Goal: Check status: Check status

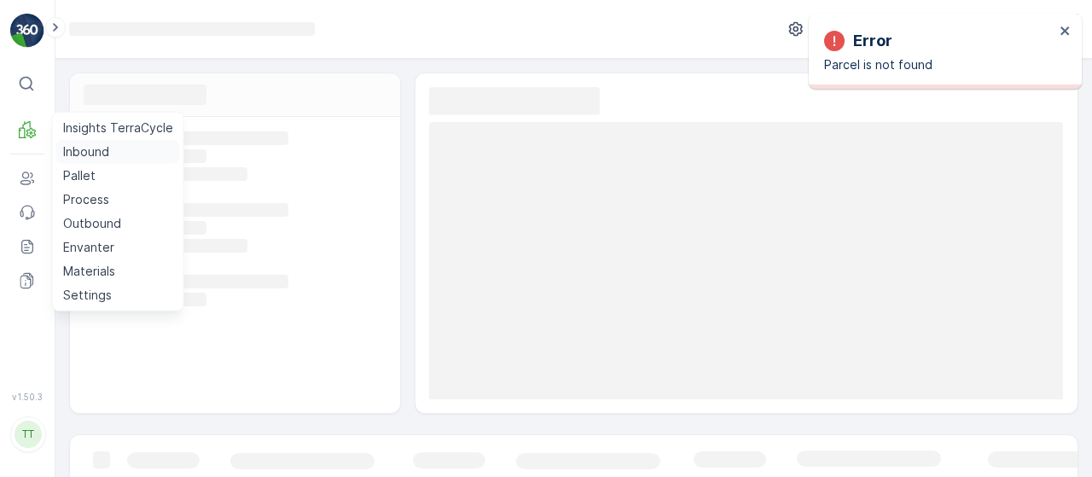
click at [85, 148] on p "Inbound" at bounding box center [86, 151] width 46 height 17
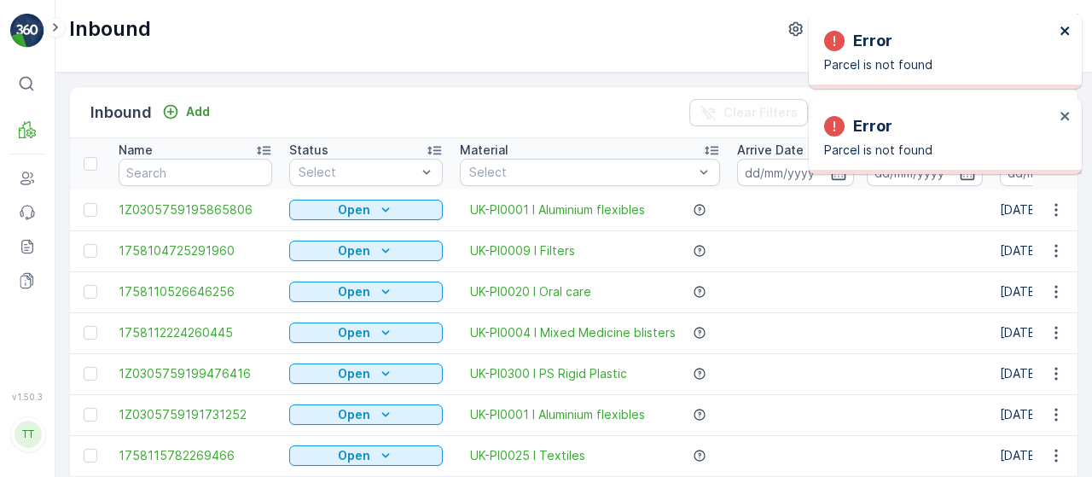
click at [1063, 33] on icon "close" at bounding box center [1066, 31] width 12 height 14
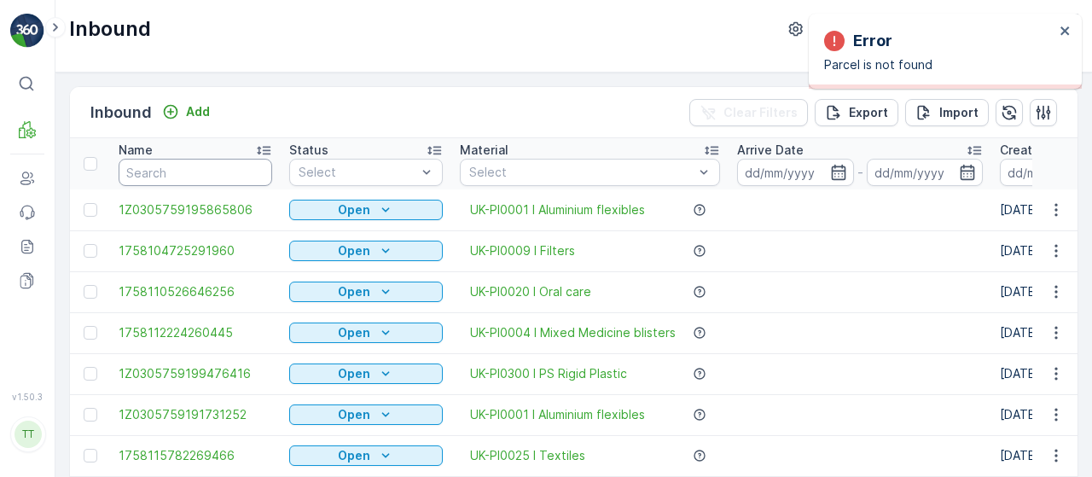
click at [177, 168] on input "text" at bounding box center [196, 172] width 154 height 27
paste input "1495542601490966289100791930626556"
type input "1495542601490966289100791930626556"
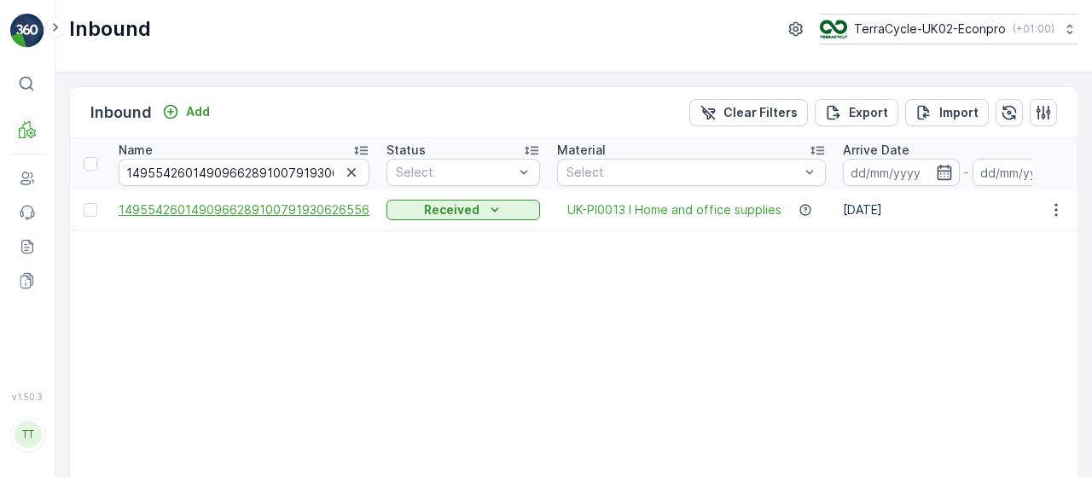
click at [230, 212] on span "1495542601490966289100791930626556" at bounding box center [244, 209] width 251 height 17
click at [346, 178] on icon "button" at bounding box center [351, 172] width 17 height 17
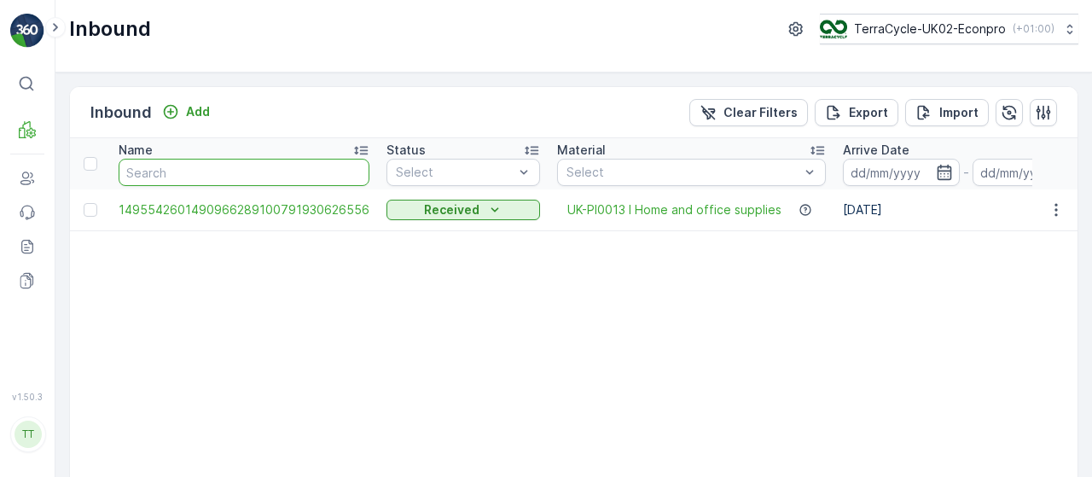
click at [263, 165] on input "text" at bounding box center [244, 172] width 251 height 27
paste input "1495542601490966289100791930626762"
type input "1495542601490966289100791930626762"
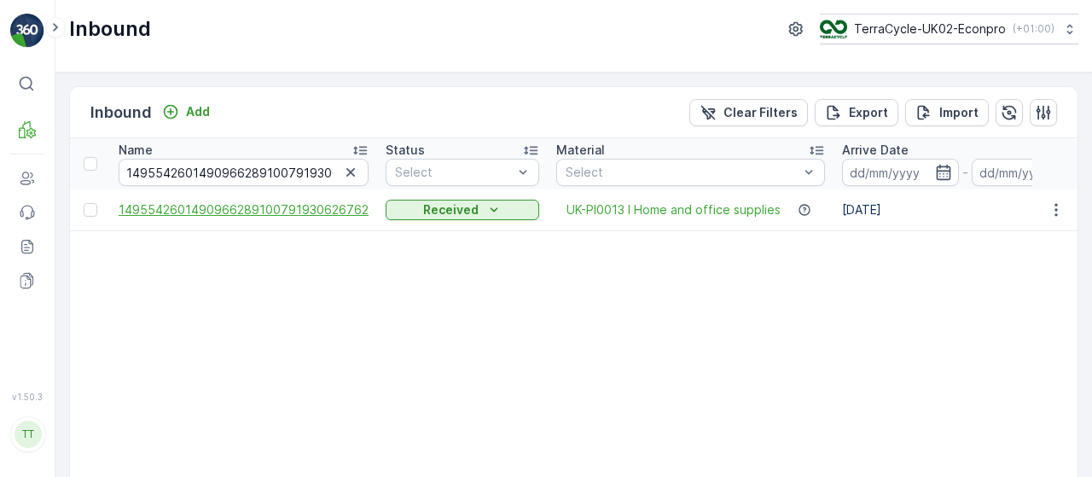
click at [267, 210] on span "1495542601490966289100791930626762" at bounding box center [244, 209] width 250 height 17
